Goal: Book appointment/travel/reservation

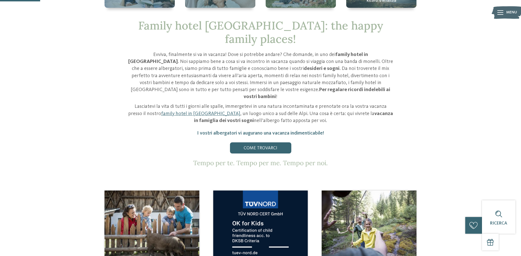
scroll to position [171, 0]
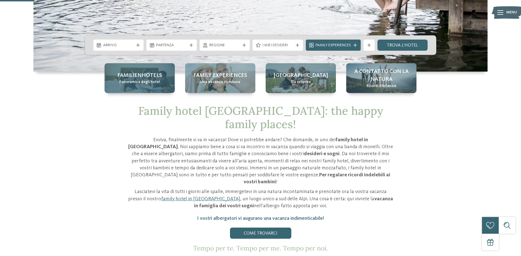
click at [145, 77] on span "Familienhotels" at bounding box center [139, 76] width 45 height 8
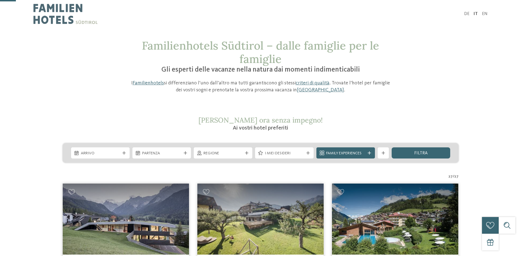
scroll to position [57, 0]
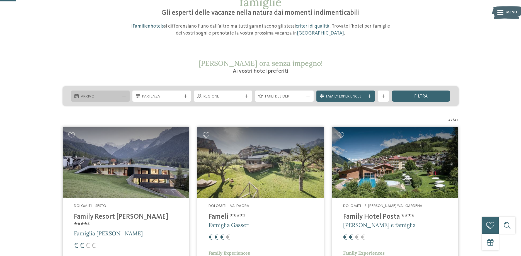
click at [124, 97] on icon at bounding box center [123, 96] width 3 height 3
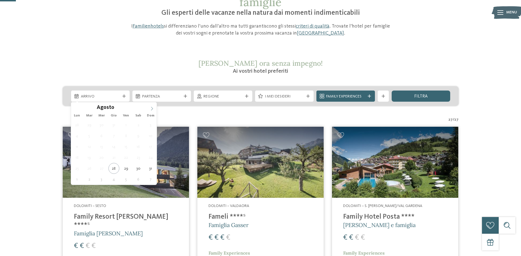
click at [152, 109] on icon at bounding box center [152, 109] width 4 height 4
type div "27.12.2025"
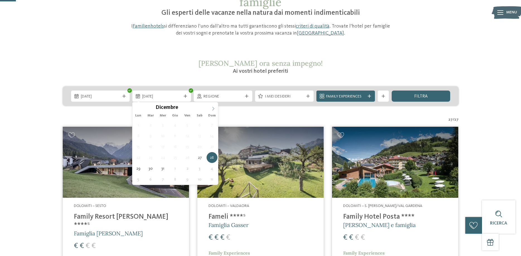
type input "****"
click at [212, 109] on icon at bounding box center [213, 109] width 4 height 4
type div "03.01.2026"
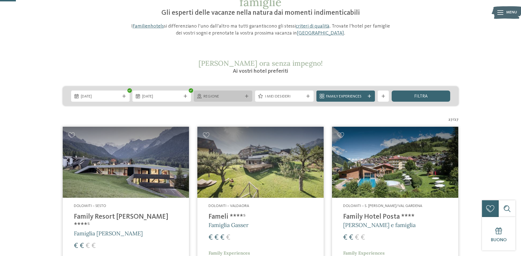
click at [248, 98] on div "Regione" at bounding box center [223, 96] width 59 height 11
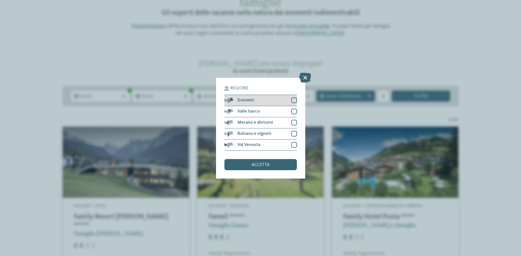
click at [294, 98] on div at bounding box center [295, 101] width 6 height 6
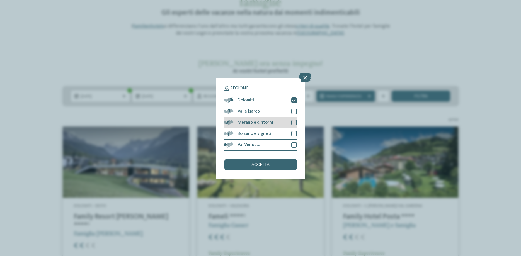
click at [295, 121] on div at bounding box center [295, 123] width 6 height 6
click at [267, 168] on div "accetta" at bounding box center [261, 164] width 73 height 11
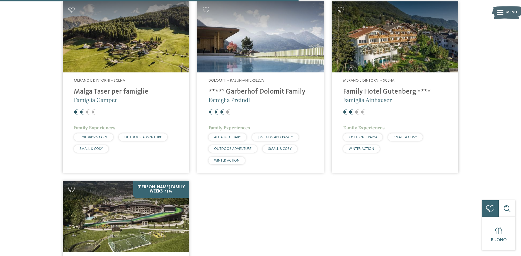
scroll to position [638, 0]
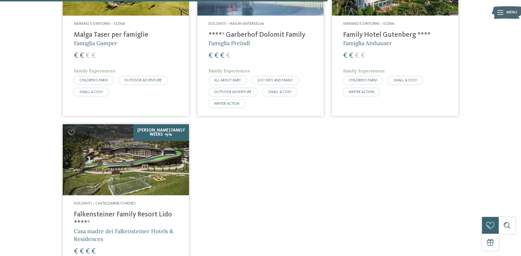
click at [97, 211] on h4 "Falkensteiner Family Resort Lido ****ˢ" at bounding box center [126, 219] width 104 height 17
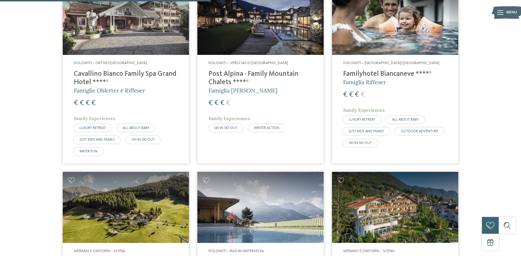
scroll to position [496, 0]
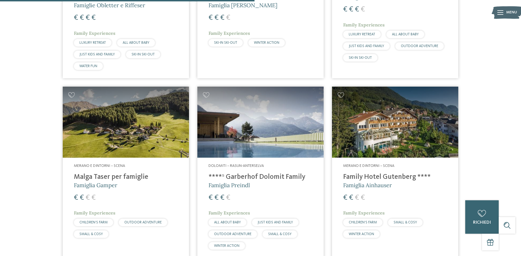
click at [389, 129] on img at bounding box center [395, 122] width 126 height 71
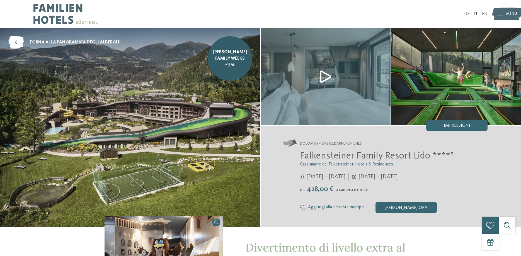
click at [323, 77] on img at bounding box center [326, 76] width 130 height 97
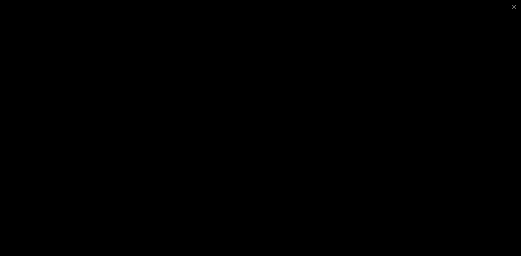
click at [460, 85] on div at bounding box center [260, 128] width 521 height 256
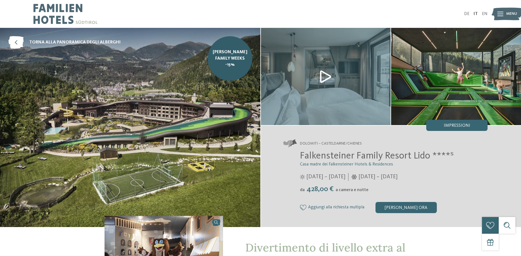
click at [330, 76] on img at bounding box center [326, 76] width 130 height 97
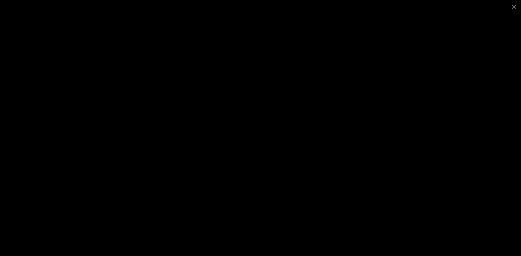
click at [499, 7] on div at bounding box center [260, 6] width 521 height 13
click at [516, 2] on span at bounding box center [515, 6] width 14 height 13
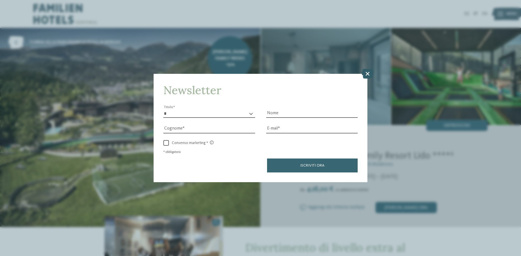
click at [368, 73] on icon at bounding box center [368, 74] width 12 height 10
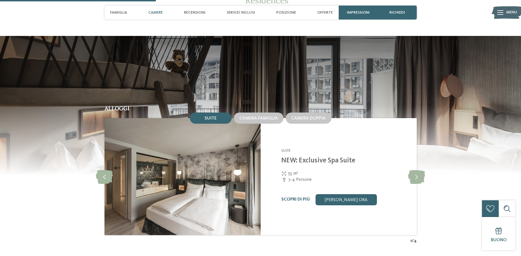
scroll to position [569, 0]
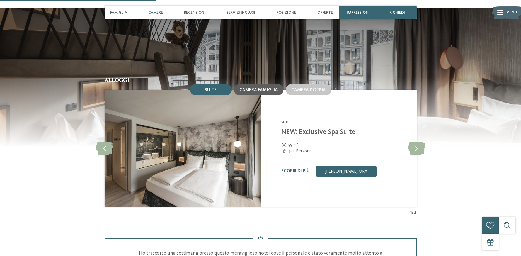
click at [261, 92] on span "Camera famiglia" at bounding box center [259, 90] width 39 height 4
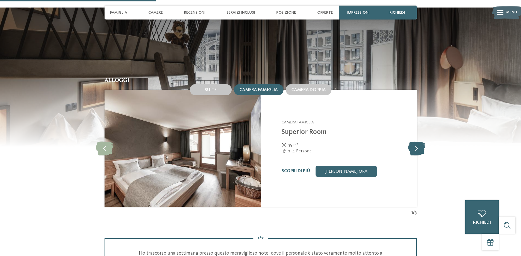
click at [421, 155] on icon at bounding box center [416, 148] width 17 height 14
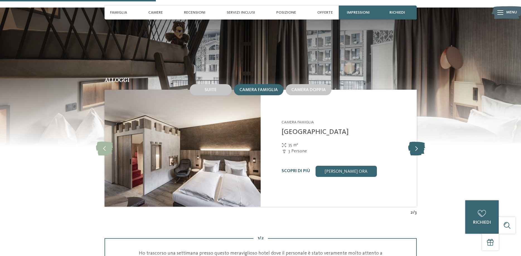
click at [420, 155] on icon at bounding box center [416, 148] width 17 height 14
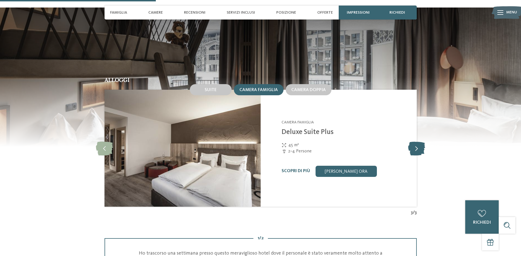
click at [418, 155] on icon at bounding box center [416, 148] width 17 height 14
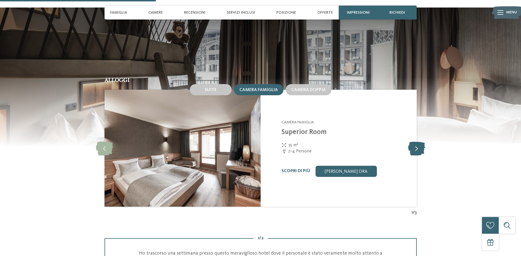
click at [422, 155] on icon at bounding box center [416, 148] width 17 height 14
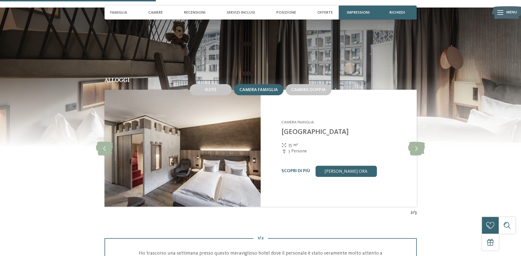
click at [184, 152] on img at bounding box center [183, 148] width 156 height 117
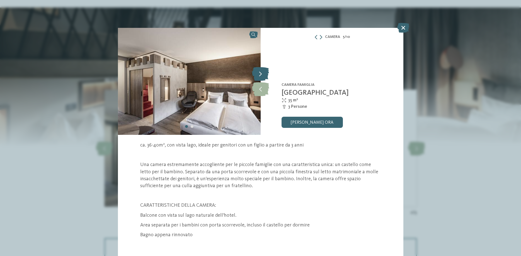
click at [262, 73] on icon at bounding box center [260, 74] width 17 height 14
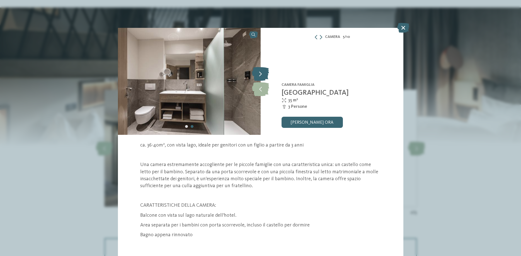
click at [261, 73] on icon at bounding box center [260, 74] width 17 height 14
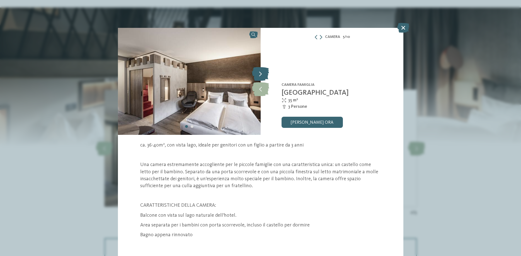
click at [261, 73] on icon at bounding box center [260, 74] width 17 height 14
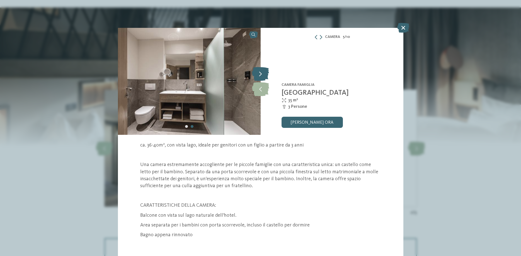
click at [261, 73] on icon at bounding box center [260, 74] width 17 height 14
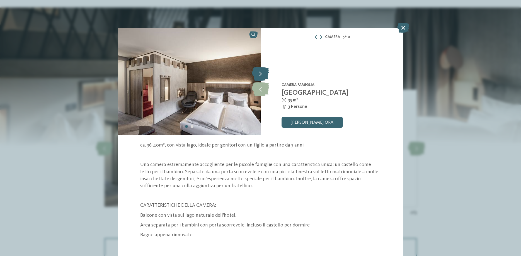
click at [261, 73] on icon at bounding box center [260, 74] width 17 height 14
click at [403, 29] on icon at bounding box center [404, 28] width 12 height 10
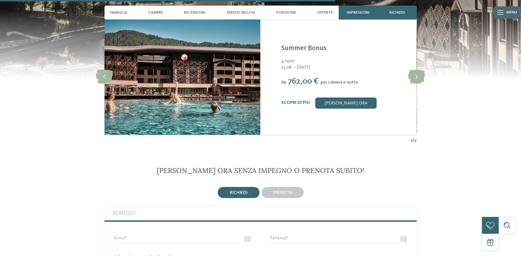
scroll to position [1224, 0]
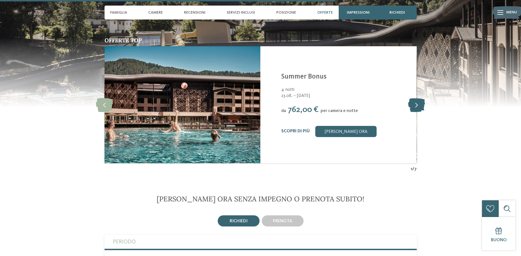
click at [418, 112] on icon at bounding box center [416, 105] width 17 height 14
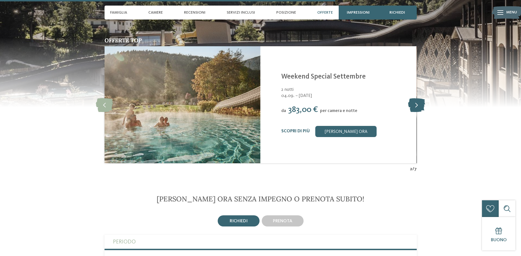
click at [420, 112] on icon at bounding box center [416, 105] width 17 height 14
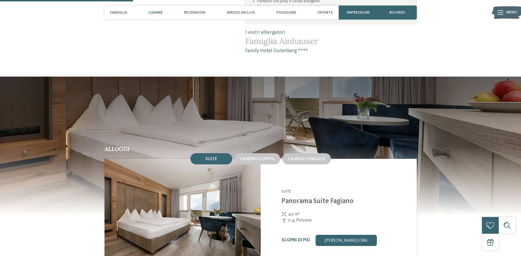
scroll to position [427, 0]
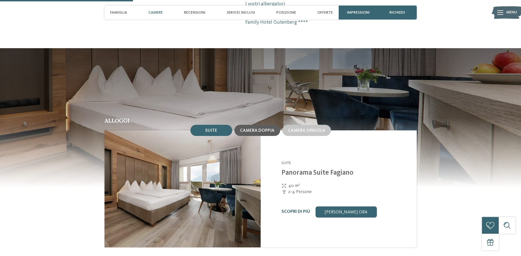
click at [256, 129] on span "Camera doppia" at bounding box center [257, 131] width 35 height 4
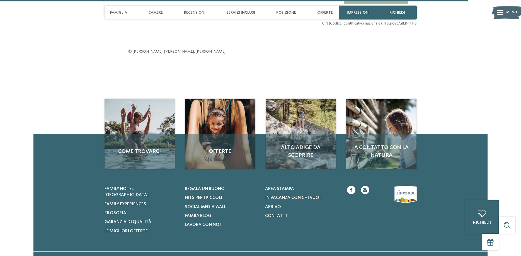
scroll to position [1651, 0]
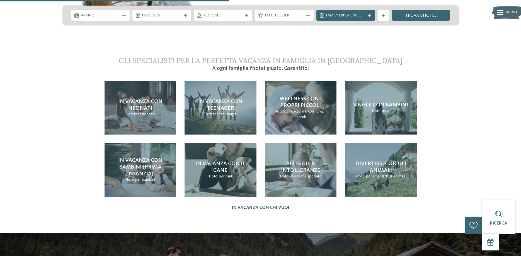
scroll to position [1281, 0]
